Goal: Task Accomplishment & Management: Manage account settings

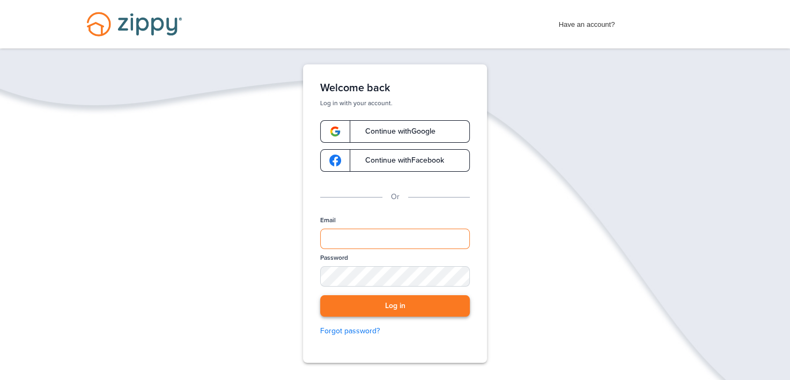
type input "**********"
click at [372, 299] on button "Log in" at bounding box center [395, 306] width 150 height 22
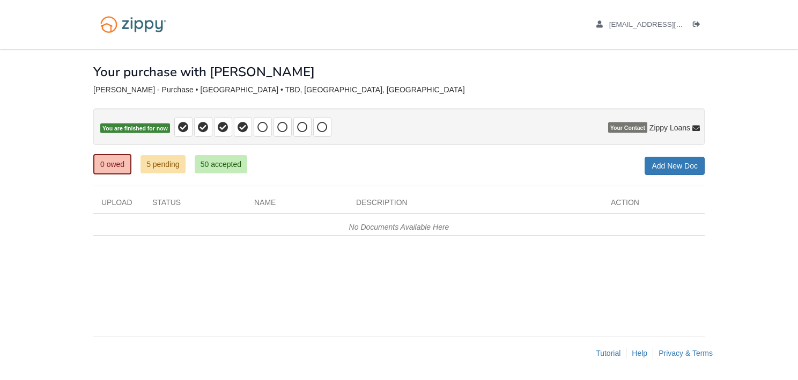
click at [611, 85] on div "× × × Pending Add Document Notice document will be included in the email sent t…" at bounding box center [398, 187] width 611 height 277
click at [695, 24] on icon "Log out" at bounding box center [697, 25] width 8 height 8
